Goal: Transaction & Acquisition: Subscribe to service/newsletter

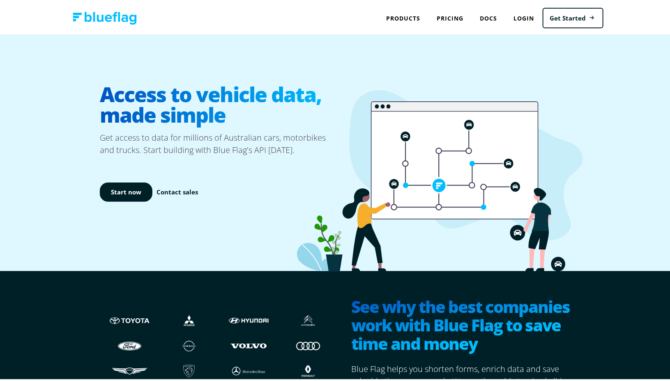
click at [122, 185] on link "Start now" at bounding box center [126, 190] width 53 height 19
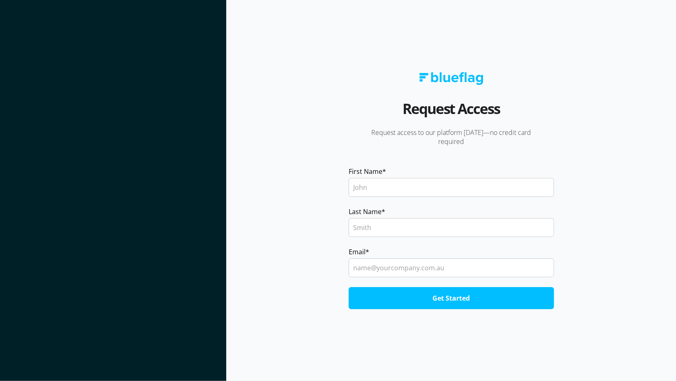
click at [468, 188] on input "First Name *" at bounding box center [451, 187] width 205 height 19
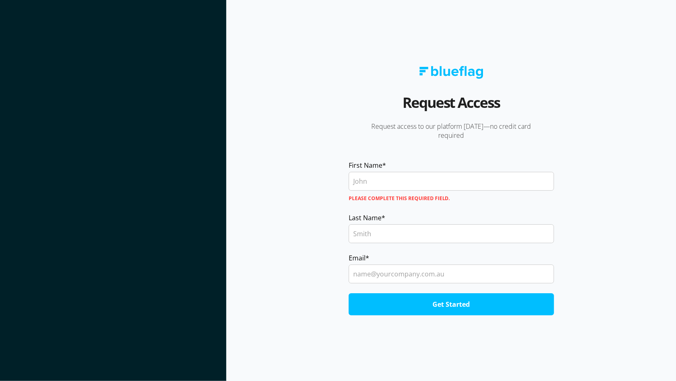
click at [506, 154] on div "Request Access Request access to our platform [DATE]—no credit card required Fi…" at bounding box center [451, 191] width 225 height 250
click at [455, 72] on img at bounding box center [451, 72] width 64 height 13
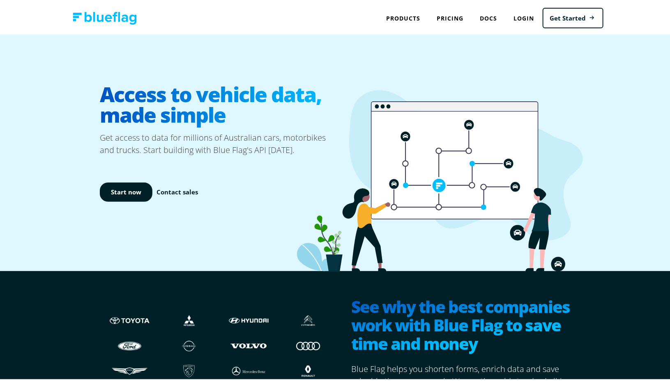
click at [450, 18] on link "Pricing" at bounding box center [450, 16] width 43 height 17
